Goal: Task Accomplishment & Management: Complete application form

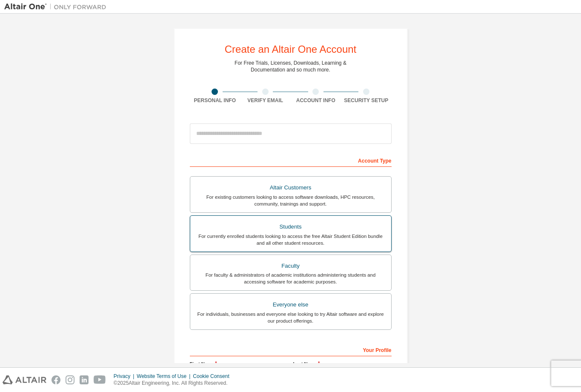
click at [351, 229] on div "Students" at bounding box center [290, 227] width 191 height 12
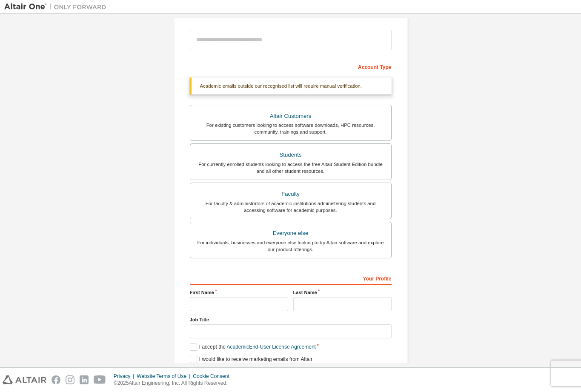
scroll to position [6, 0]
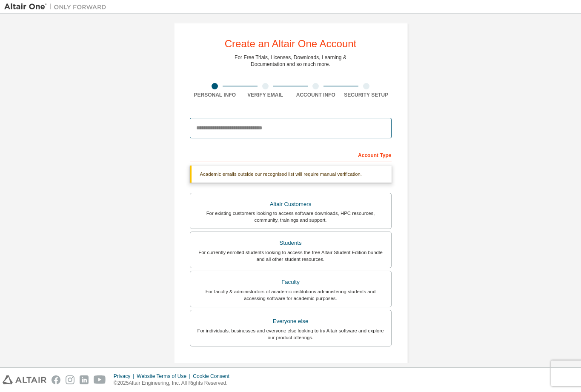
click at [327, 134] on input "email" at bounding box center [291, 128] width 202 height 20
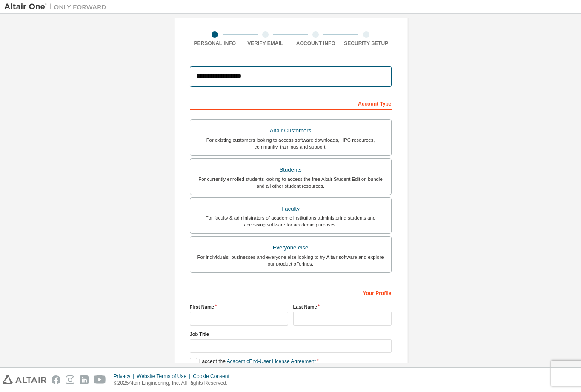
scroll to position [106, 0]
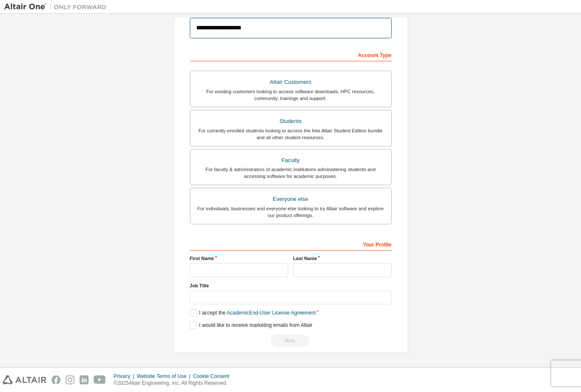
type input "**********"
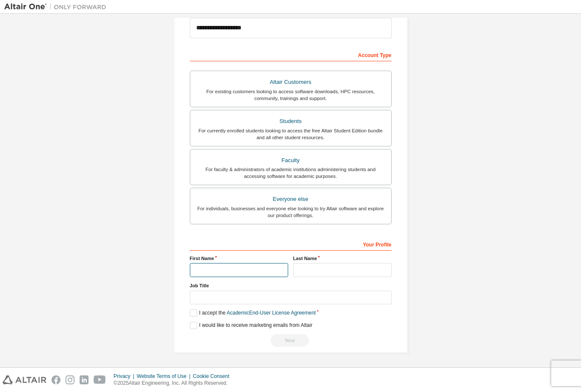
click at [268, 267] on input "text" at bounding box center [239, 270] width 98 height 14
type input "**********"
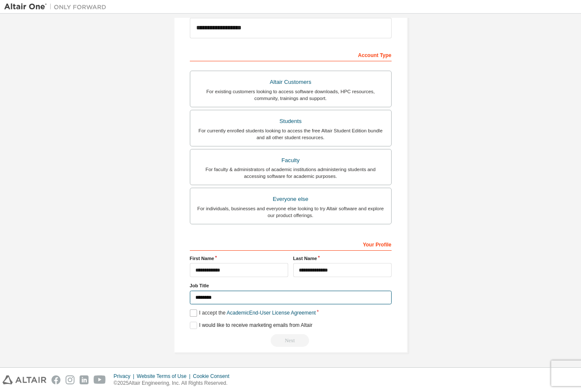
type input "*******"
click at [190, 313] on label "I accept the Academic End-User License Agreement" at bounding box center [253, 312] width 126 height 7
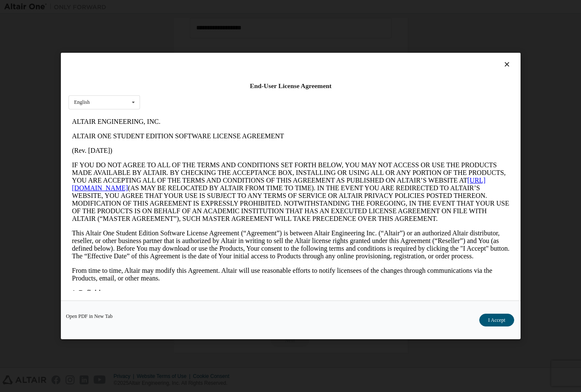
scroll to position [0, 0]
click at [496, 320] on button "I Accept" at bounding box center [496, 320] width 35 height 13
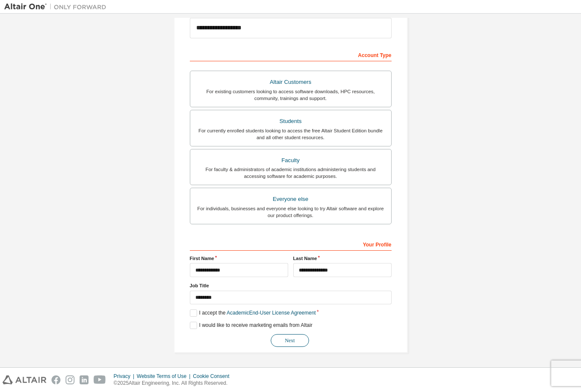
click at [271, 340] on button "Next" at bounding box center [290, 340] width 38 height 13
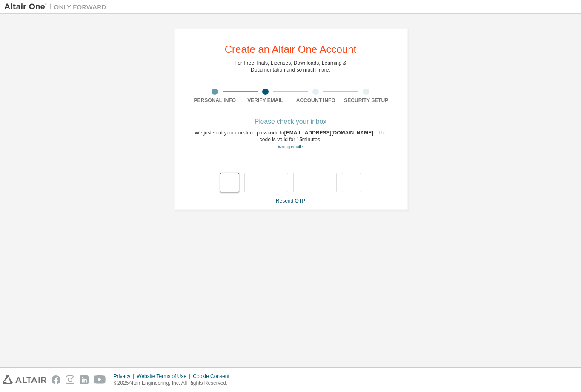
click at [234, 186] on input "text" at bounding box center [229, 183] width 19 height 20
type input "*"
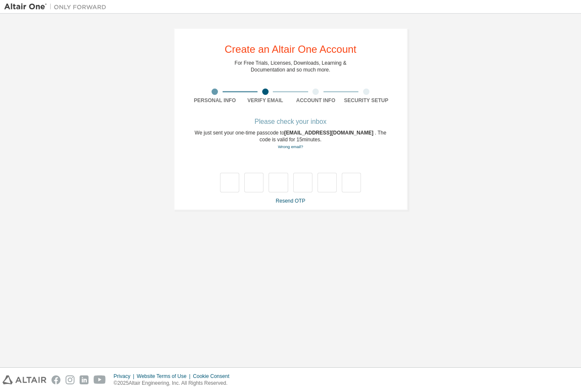
type input "*"
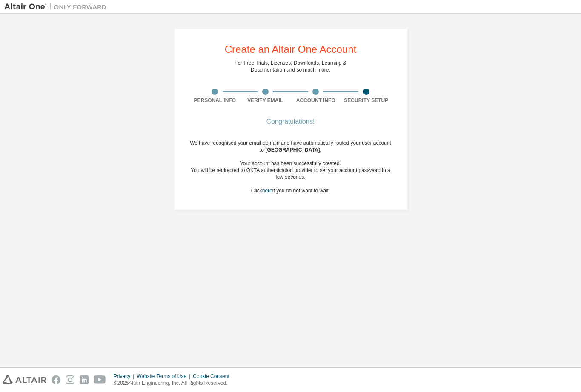
click at [257, 226] on div "Create an Altair One Account For Free Trials, Licenses, Downloads, Learning & D…" at bounding box center [290, 190] width 572 height 345
